Goal: Book appointment/travel/reservation

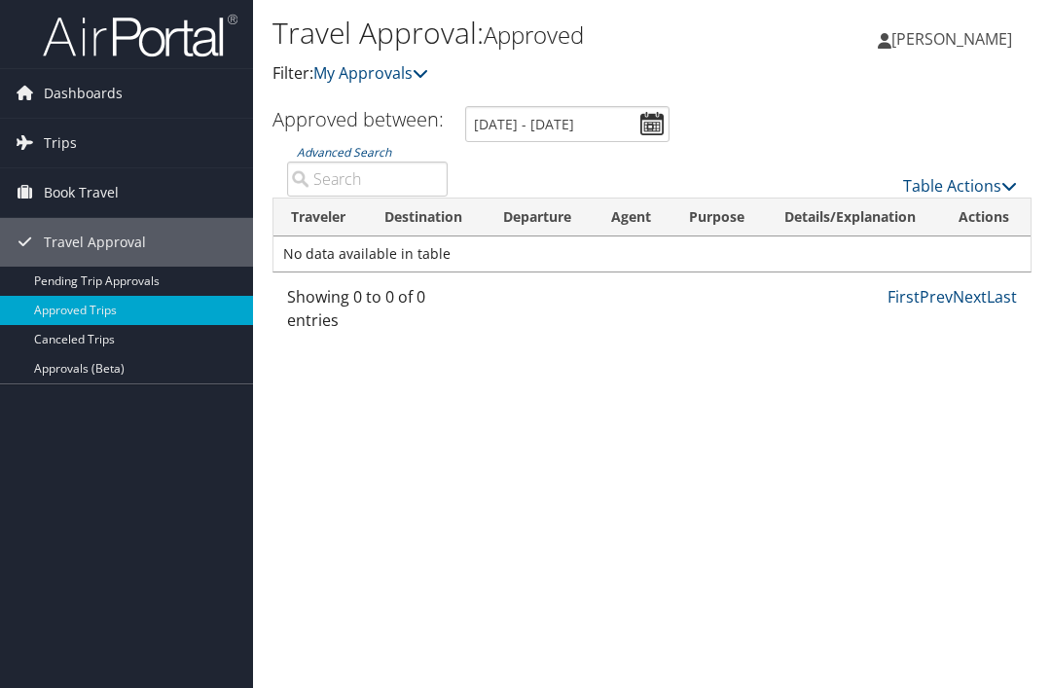
click at [90, 375] on link "Approvals (Beta)" at bounding box center [126, 368] width 253 height 29
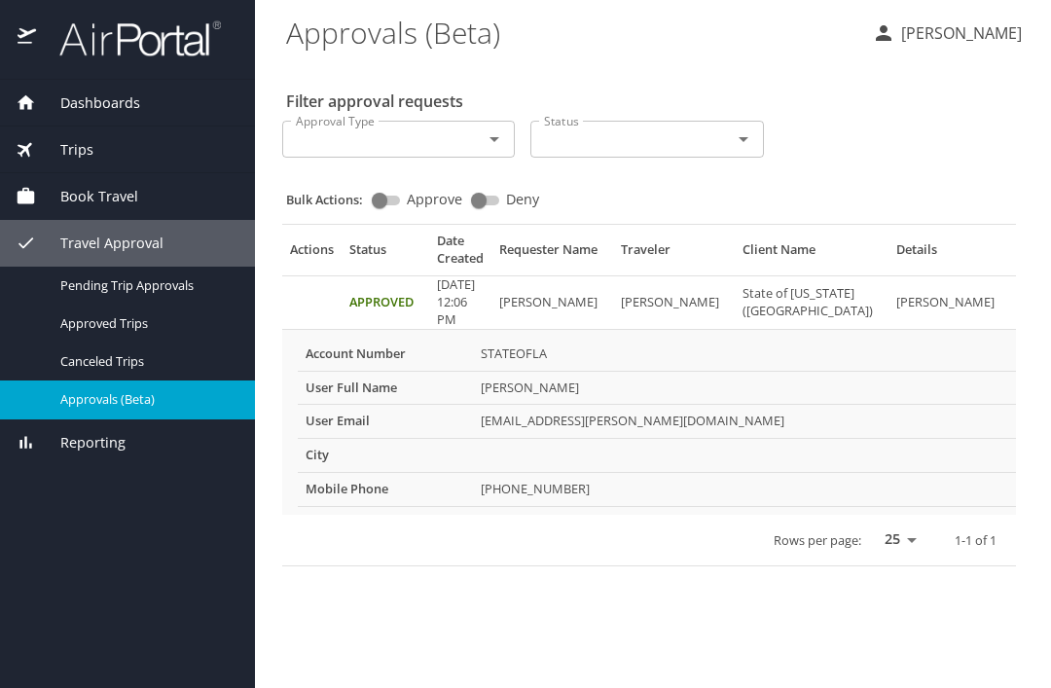
click at [90, 200] on span "Book Travel" at bounding box center [87, 196] width 102 height 21
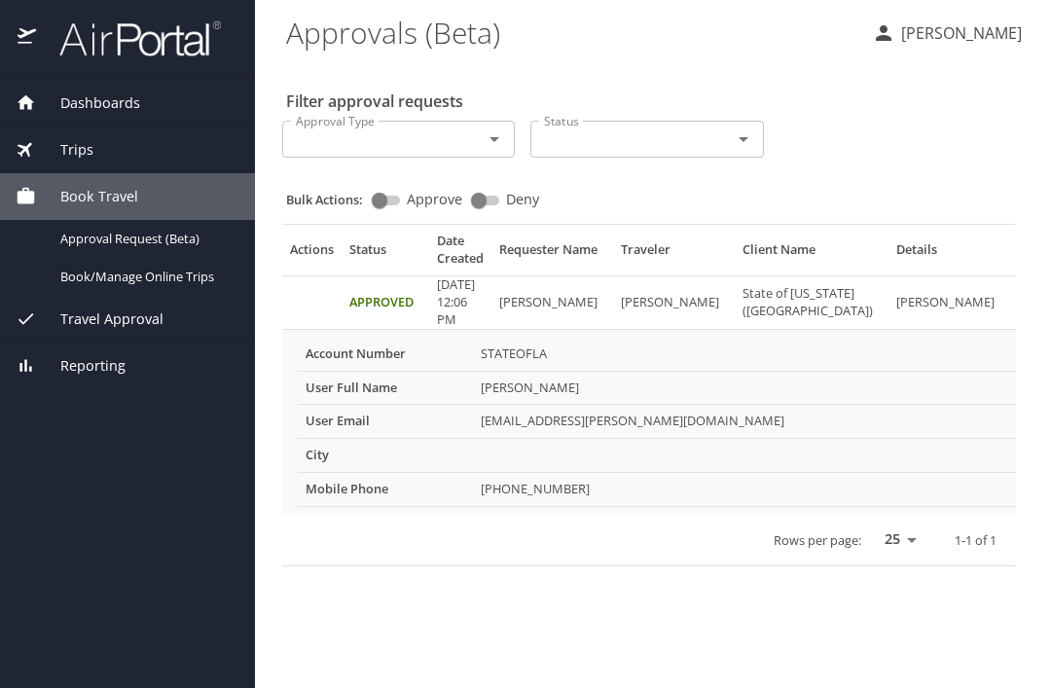
click at [90, 285] on div "Book/Manage Online Trips" at bounding box center [128, 277] width 224 height 22
